Goal: Navigation & Orientation: Find specific page/section

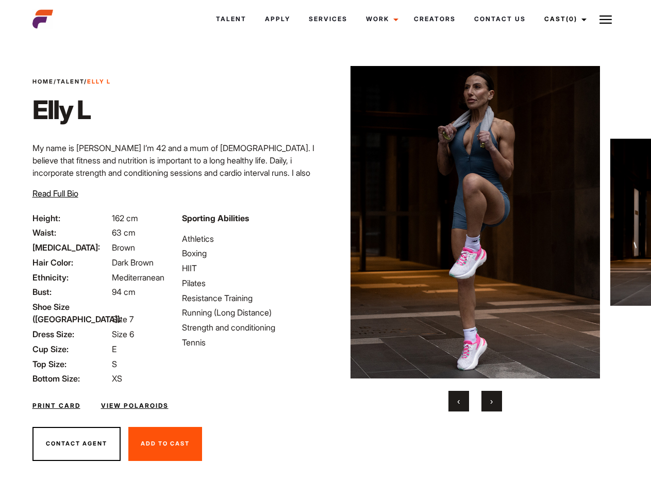
click at [562, 19] on link "Cast (0)" at bounding box center [564, 19] width 58 height 28
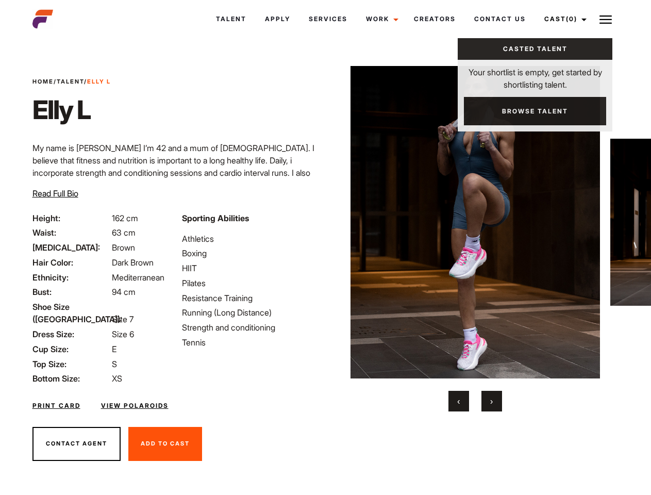
click at [605, 19] on img at bounding box center [605, 19] width 12 height 12
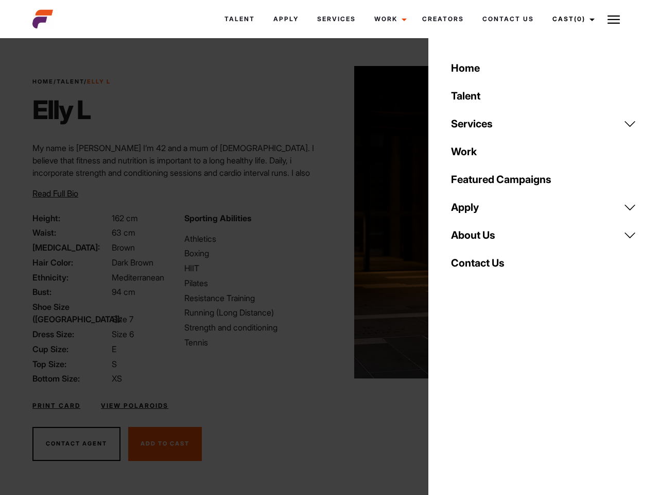
click at [474, 239] on img at bounding box center [479, 222] width 250 height 312
click at [325, 222] on div "Sporting Abilities Athletics Boxing HIIT Pilates Resistance Training Running (L…" at bounding box center [253, 298] width 151 height 173
click at [458, 401] on div "Home Talent Services Talent Casting Photography Videography Creative Hair and M…" at bounding box center [544, 247] width 231 height 495
click at [491, 401] on div "Home Talent Services Talent Casting Photography Videography Creative Hair and M…" at bounding box center [544, 247] width 231 height 495
